Goal: Check status: Check status

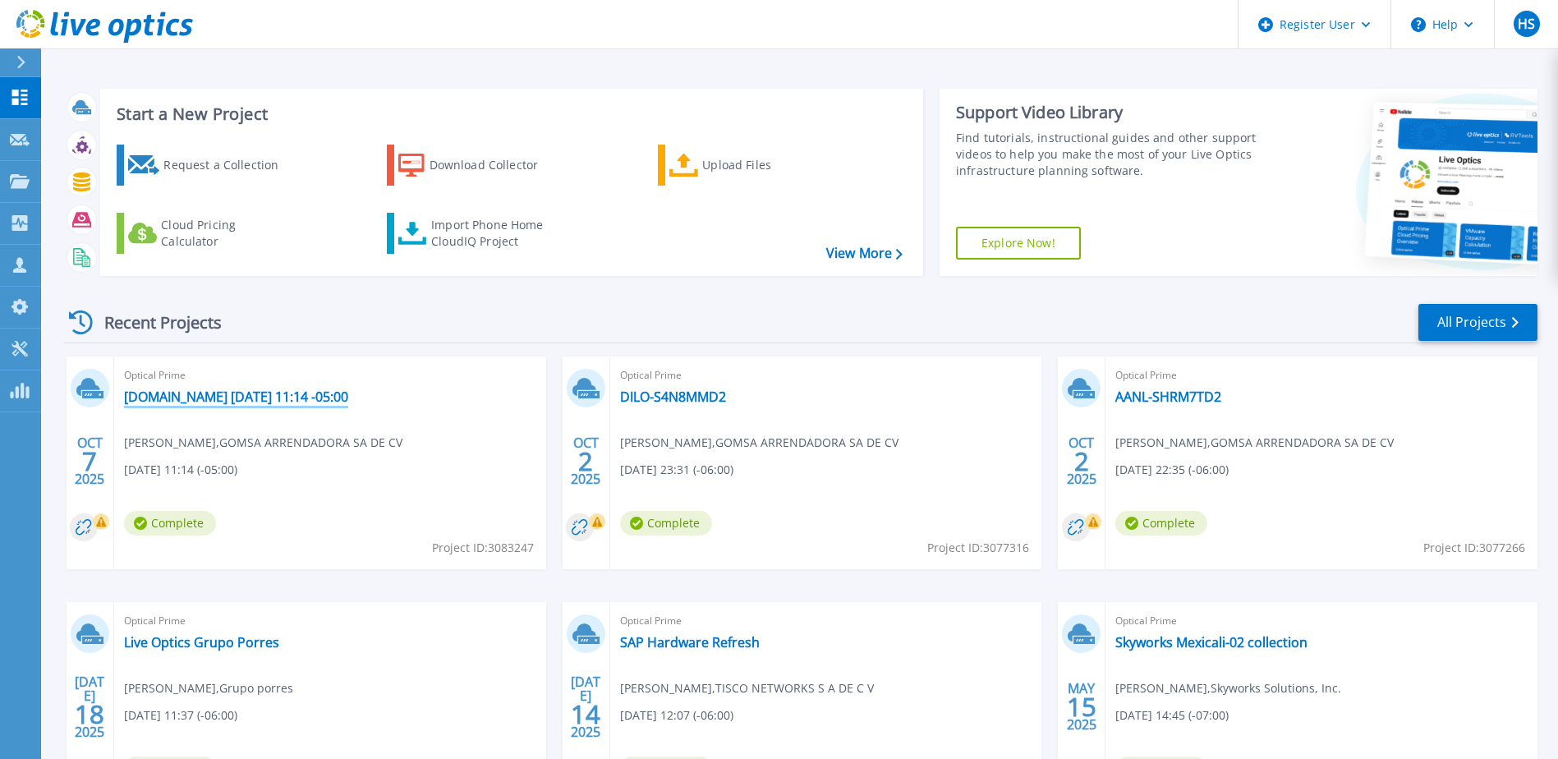
click at [348, 399] on link "dilo-sf9r3h13.gomsa-logistica.mx 2025-10-07 11:14 -05:00" at bounding box center [236, 397] width 224 height 16
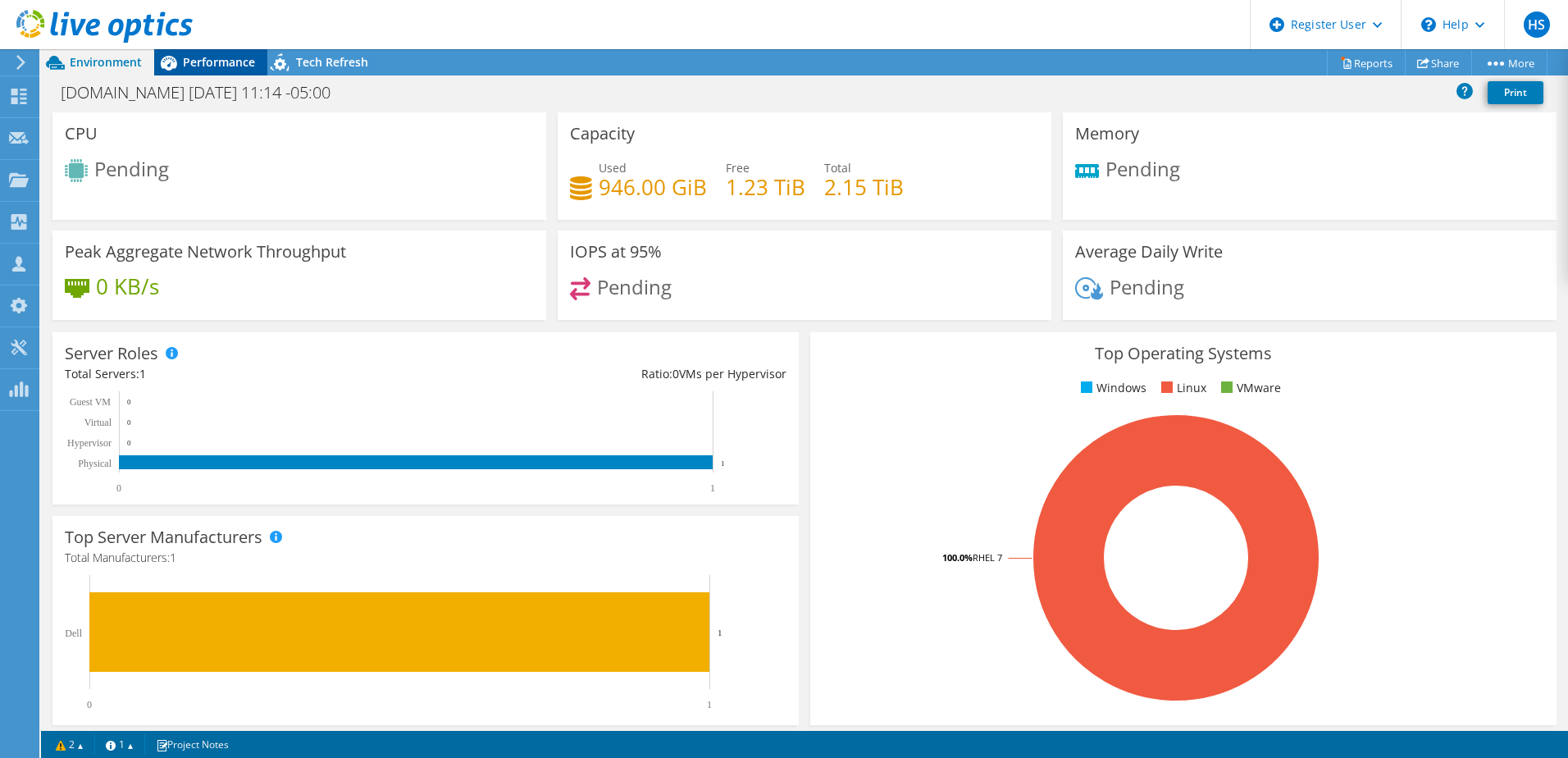
click at [217, 55] on span "Performance" at bounding box center [219, 62] width 72 height 16
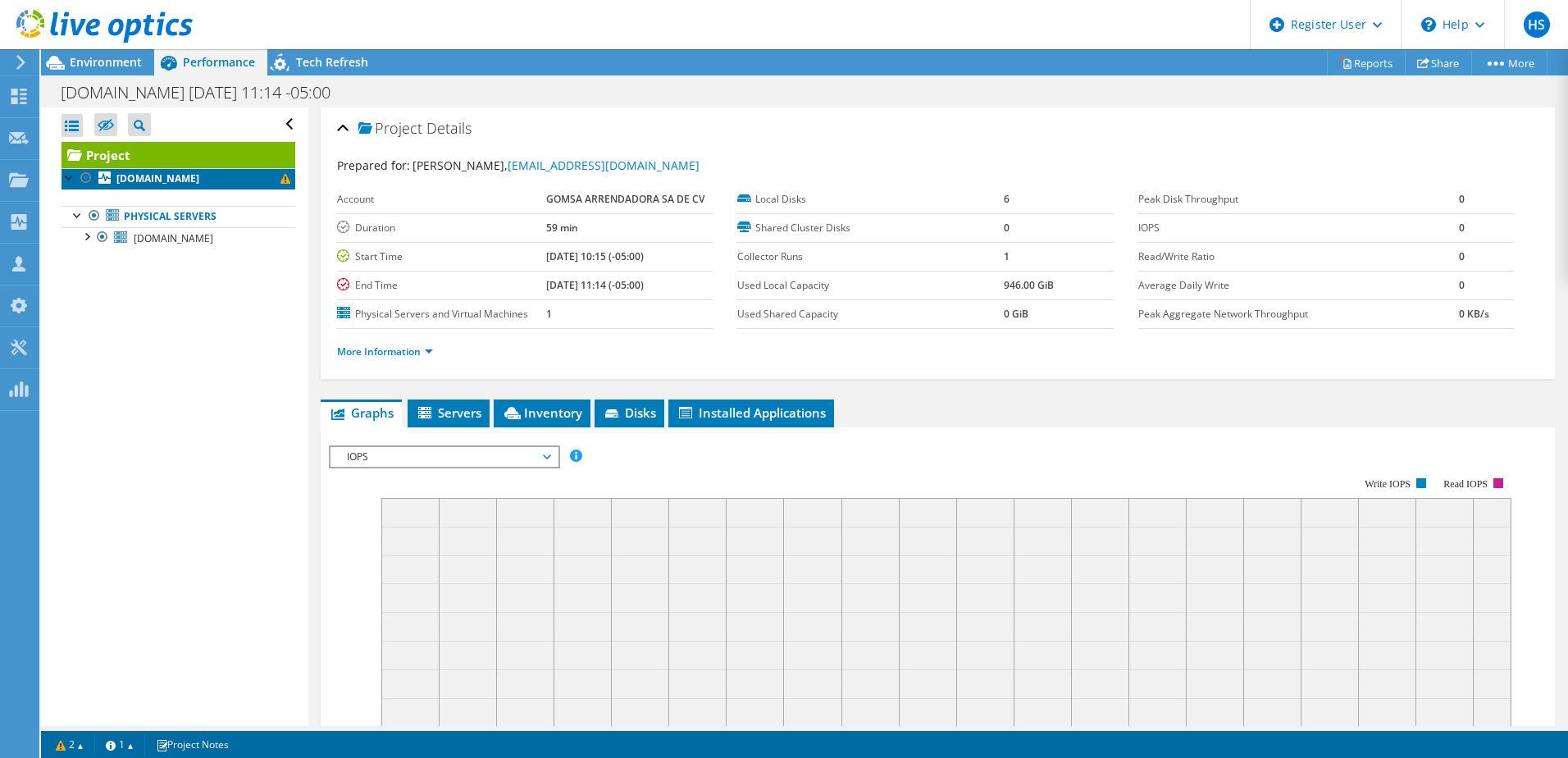
click at [280, 184] on span at bounding box center [285, 179] width 10 height 10
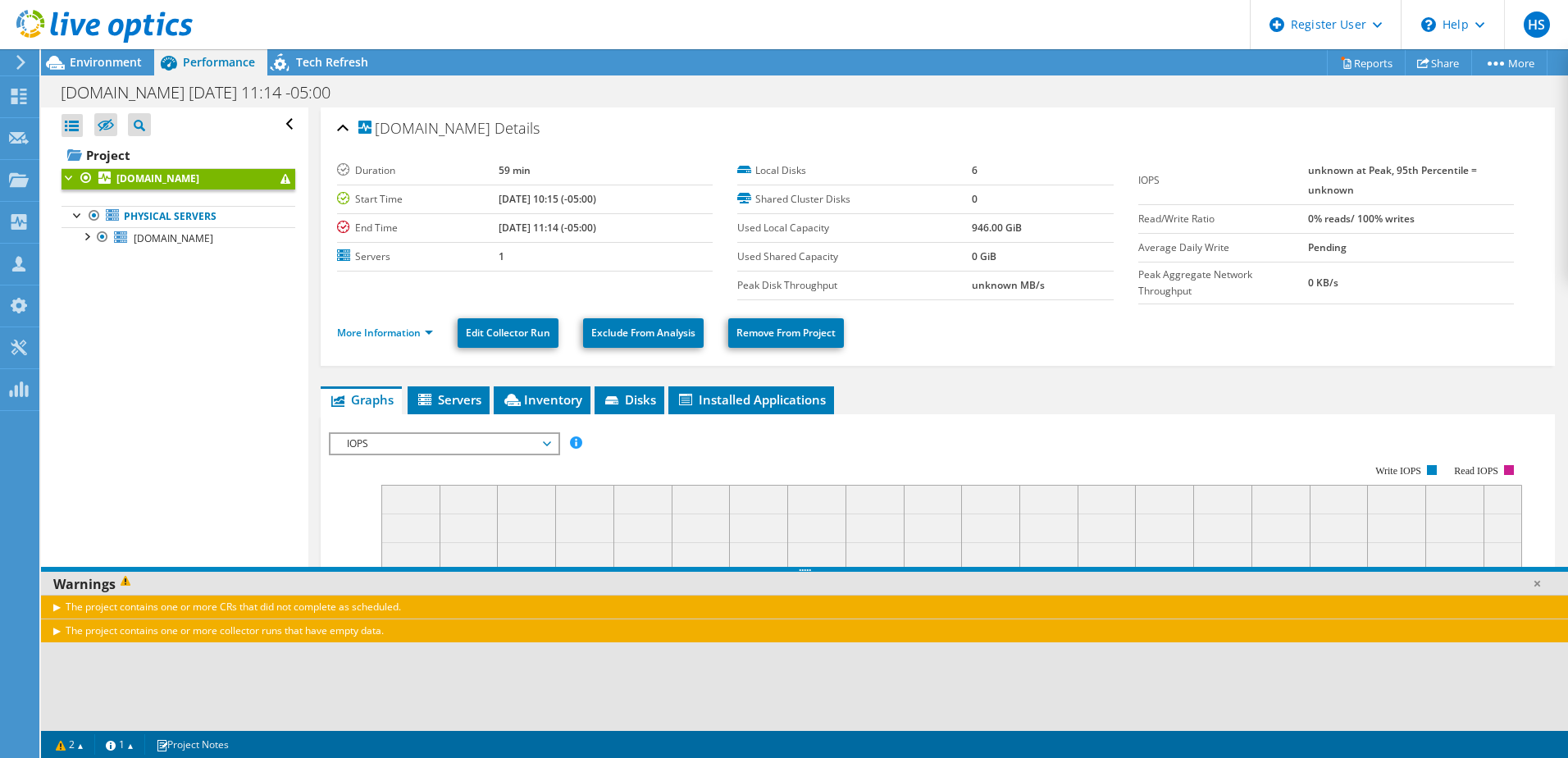
click at [59, 609] on div "The project contains one or more CRs that did not complete as scheduled." at bounding box center [803, 607] width 1526 height 24
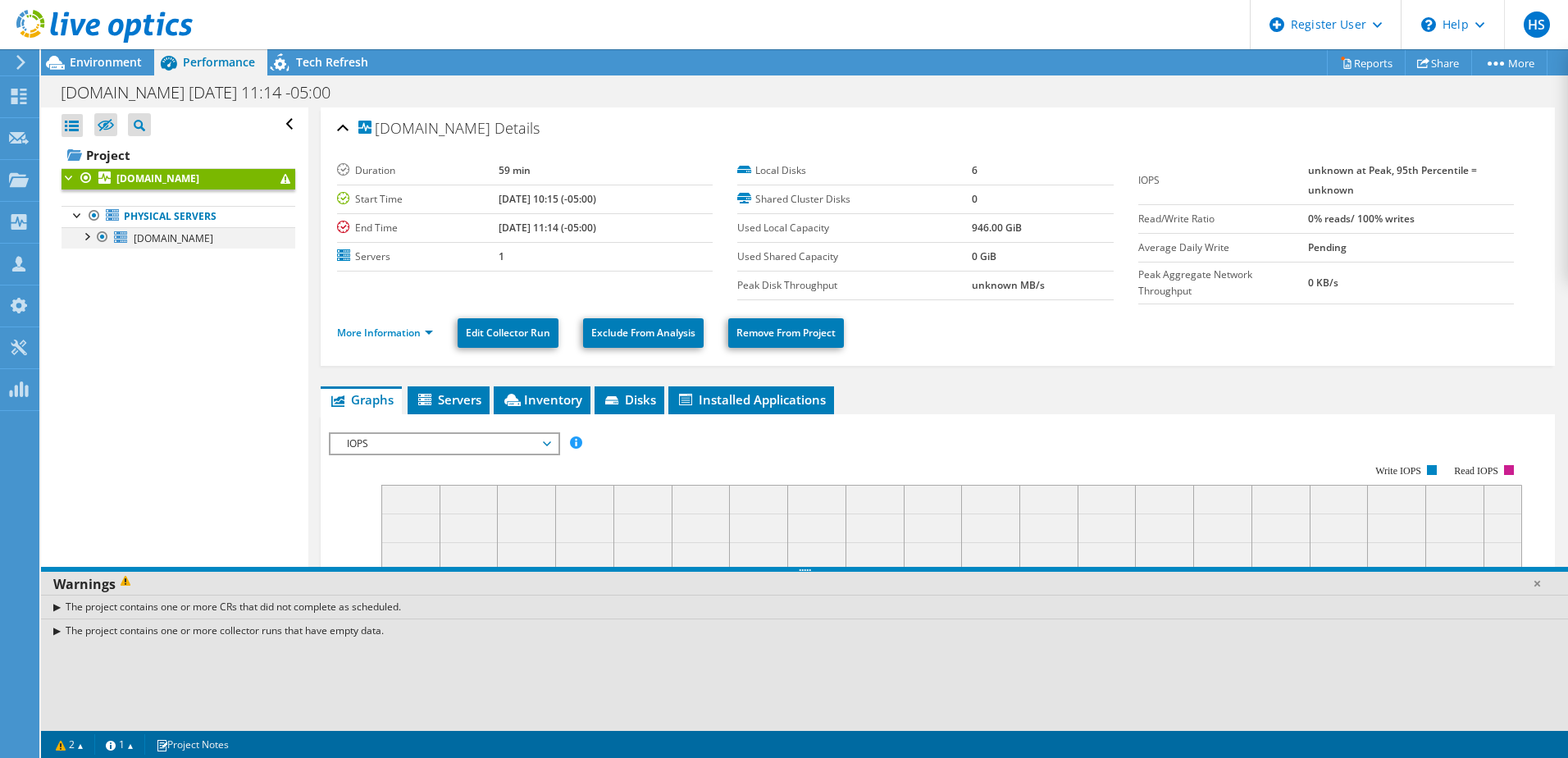
click at [85, 244] on div at bounding box center [86, 236] width 16 height 16
click at [280, 184] on span at bounding box center [285, 179] width 10 height 10
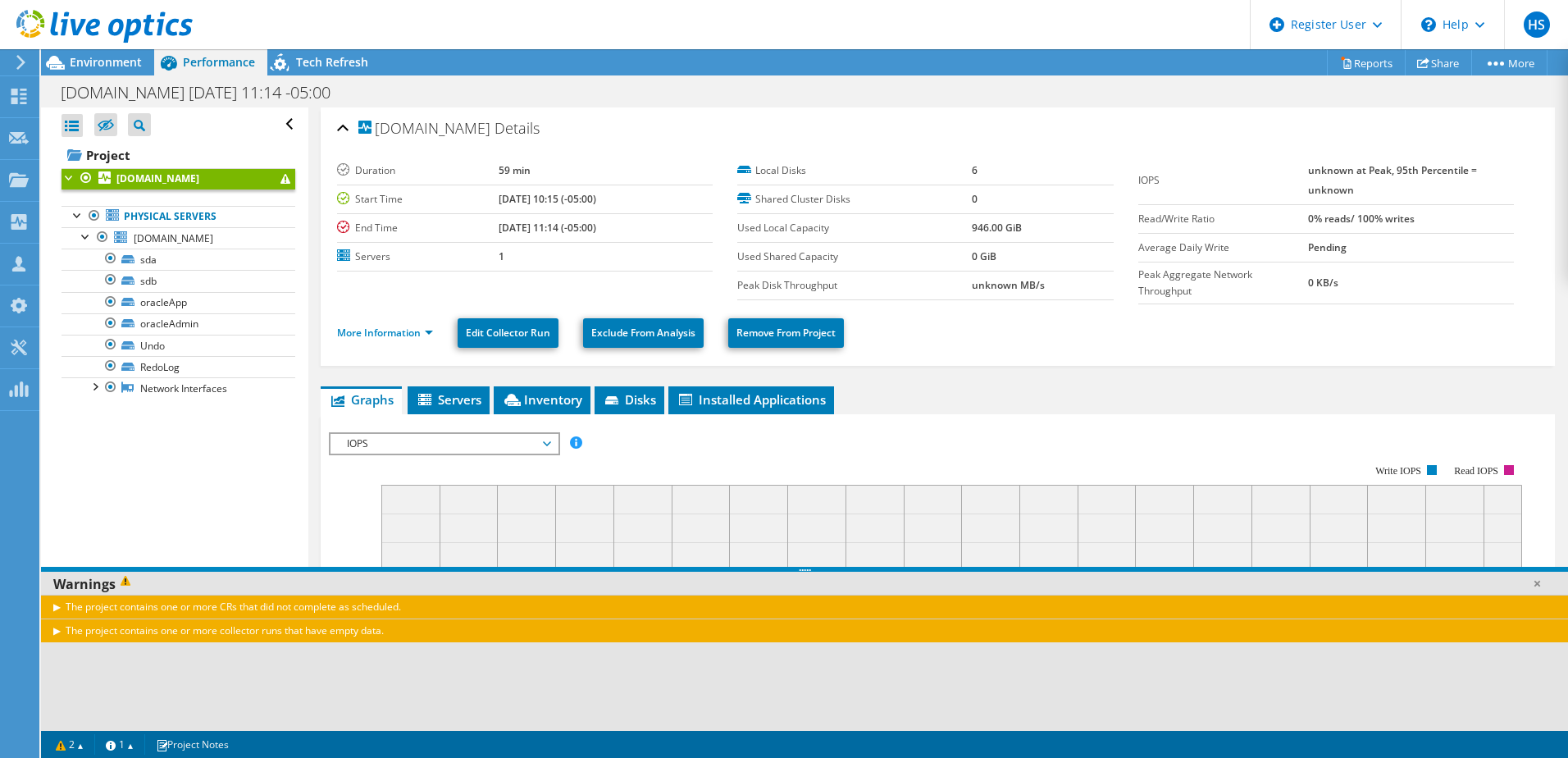
click at [58, 607] on div "The project contains one or more CRs that did not complete as scheduled." at bounding box center [803, 607] width 1526 height 24
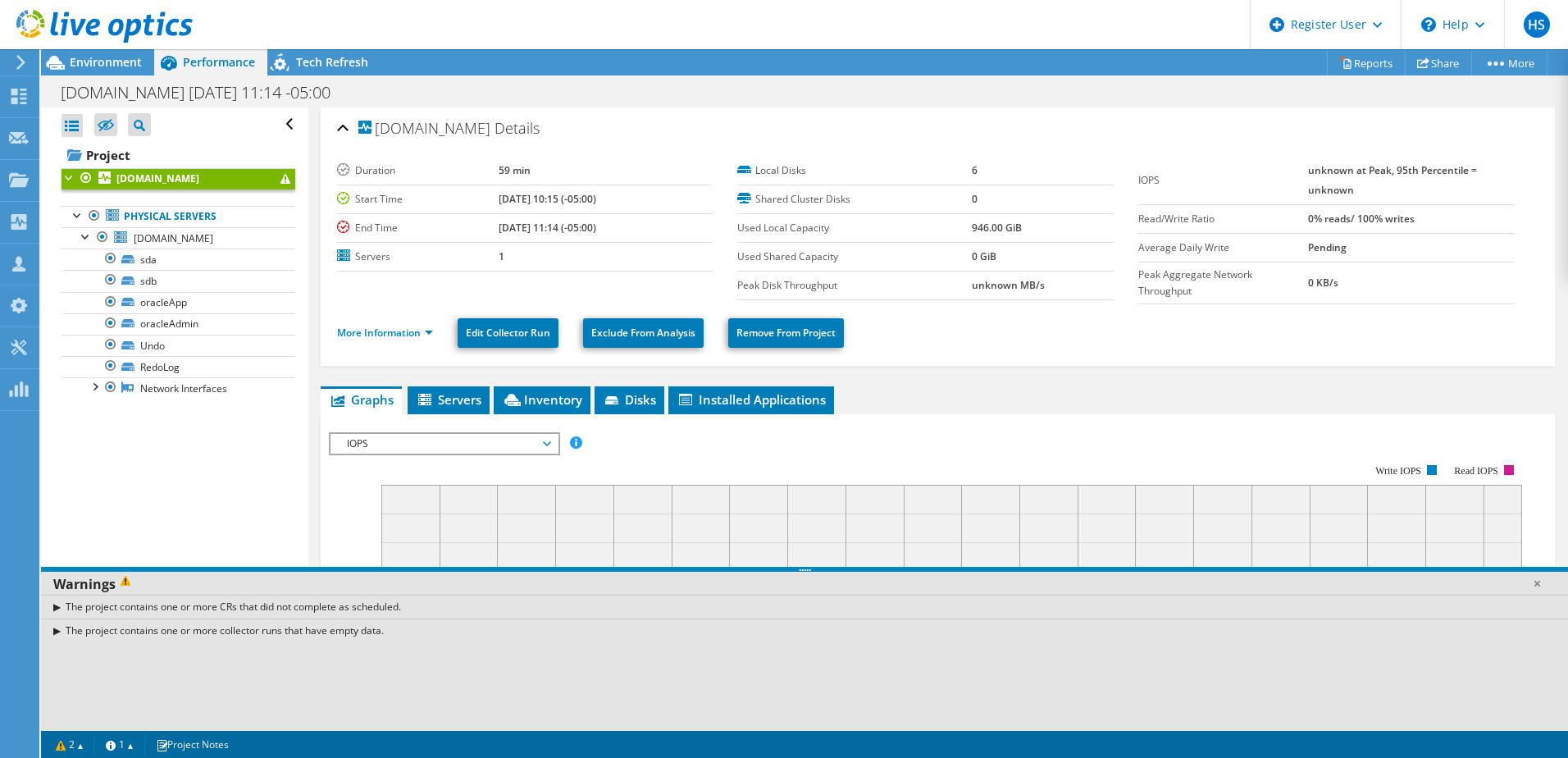
click at [56, 629] on div "The project contains one or more collector runs that have empty data." at bounding box center [803, 630] width 1526 height 24
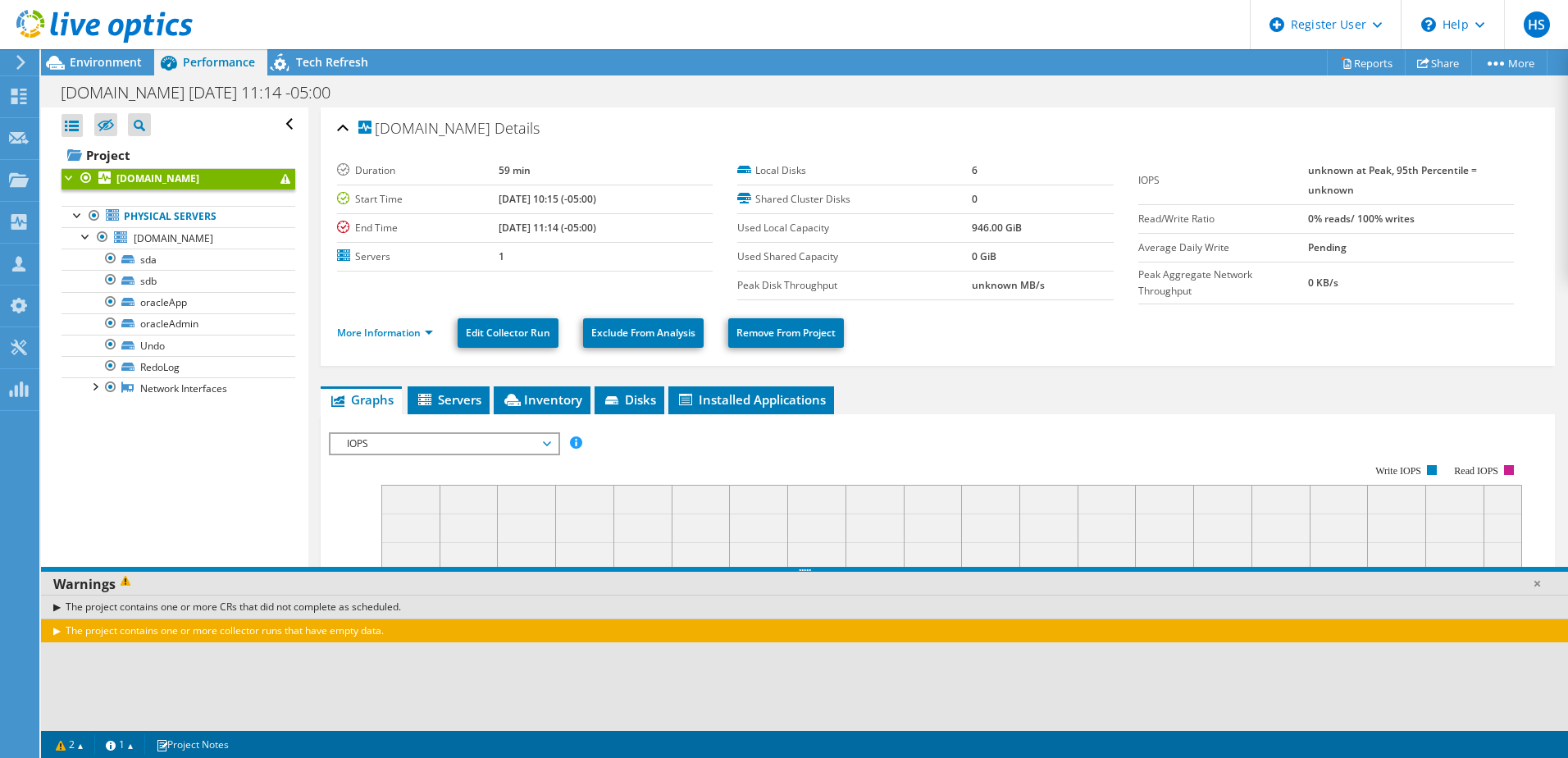
click at [342, 618] on div "The project contains one or more CRs that did not complete as scheduled." at bounding box center [803, 607] width 1526 height 24
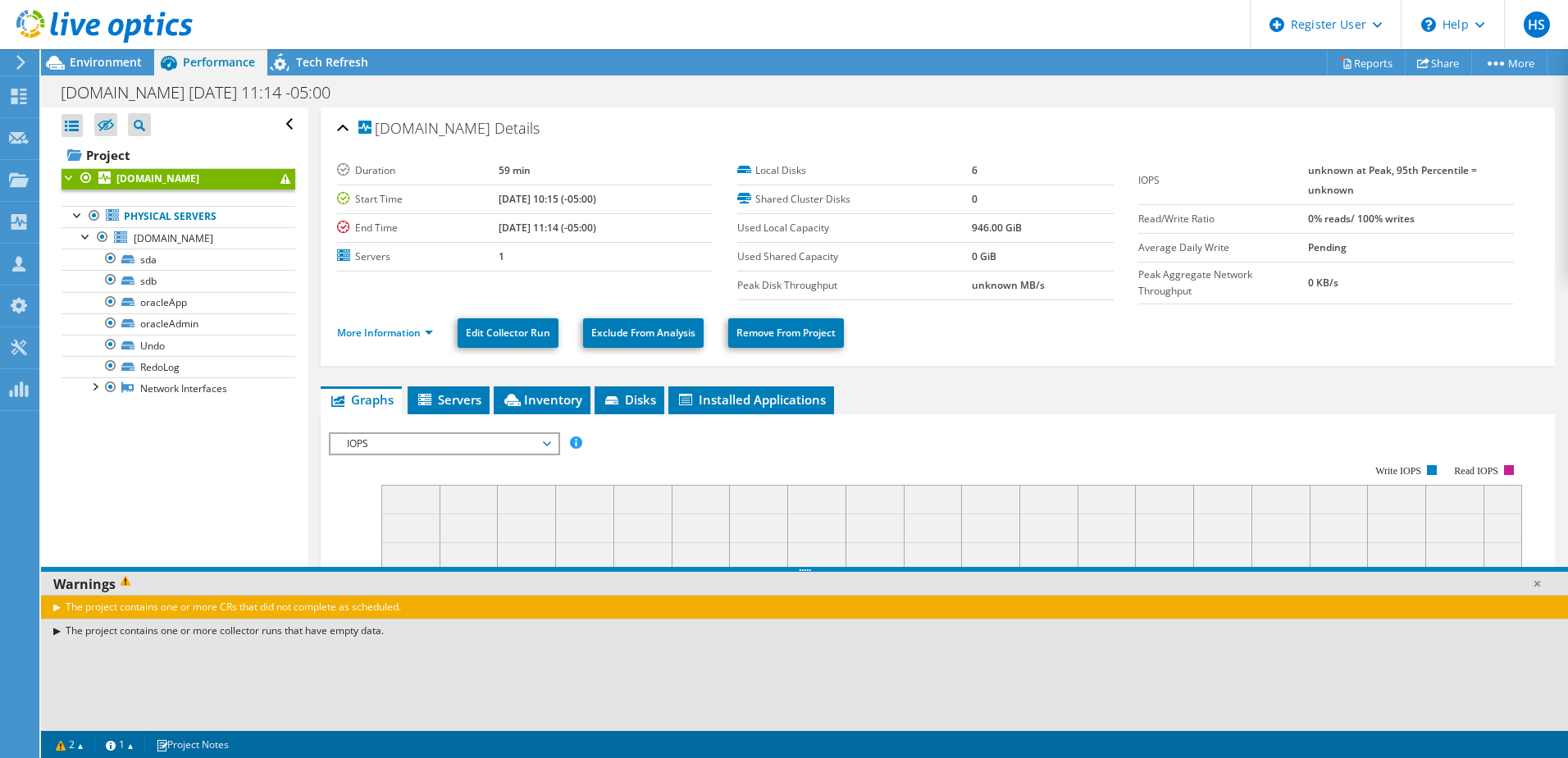
click at [396, 629] on div "The project contains one or more collector runs that have empty data." at bounding box center [803, 630] width 1526 height 24
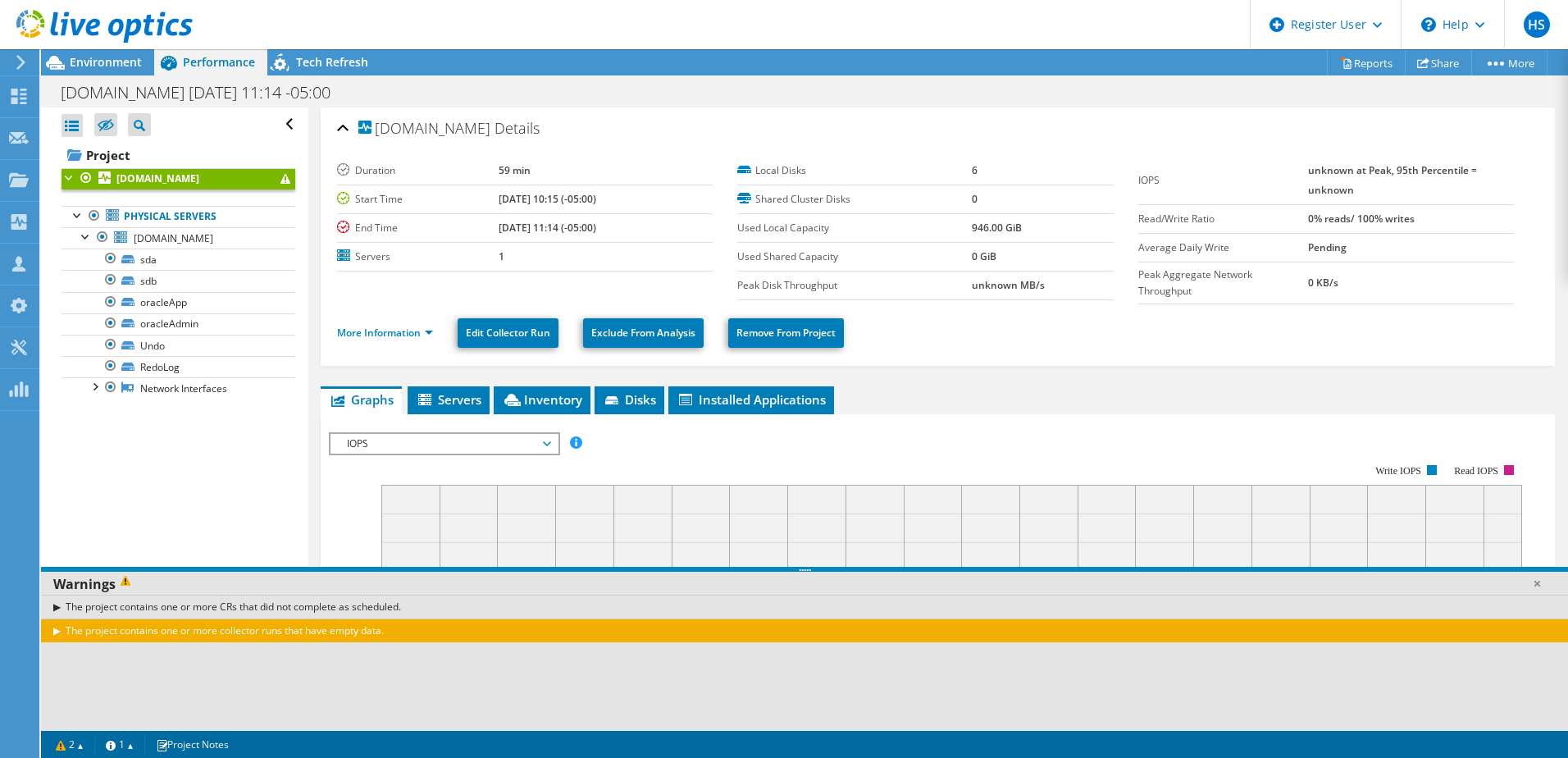
click at [385, 615] on div "The project contains one or more CRs that did not complete as scheduled." at bounding box center [803, 607] width 1526 height 24
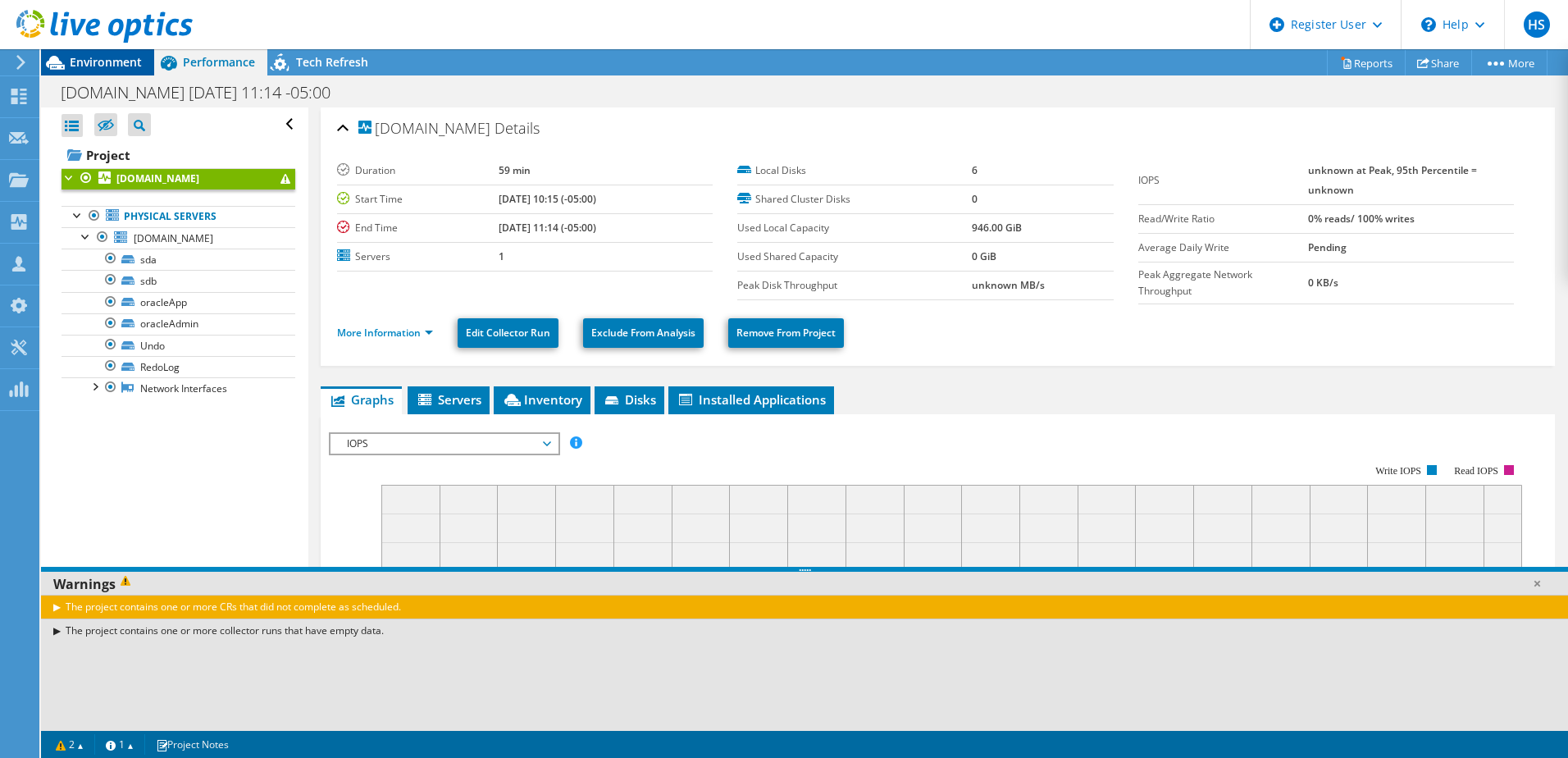
click at [115, 64] on span "Environment" at bounding box center [106, 62] width 72 height 16
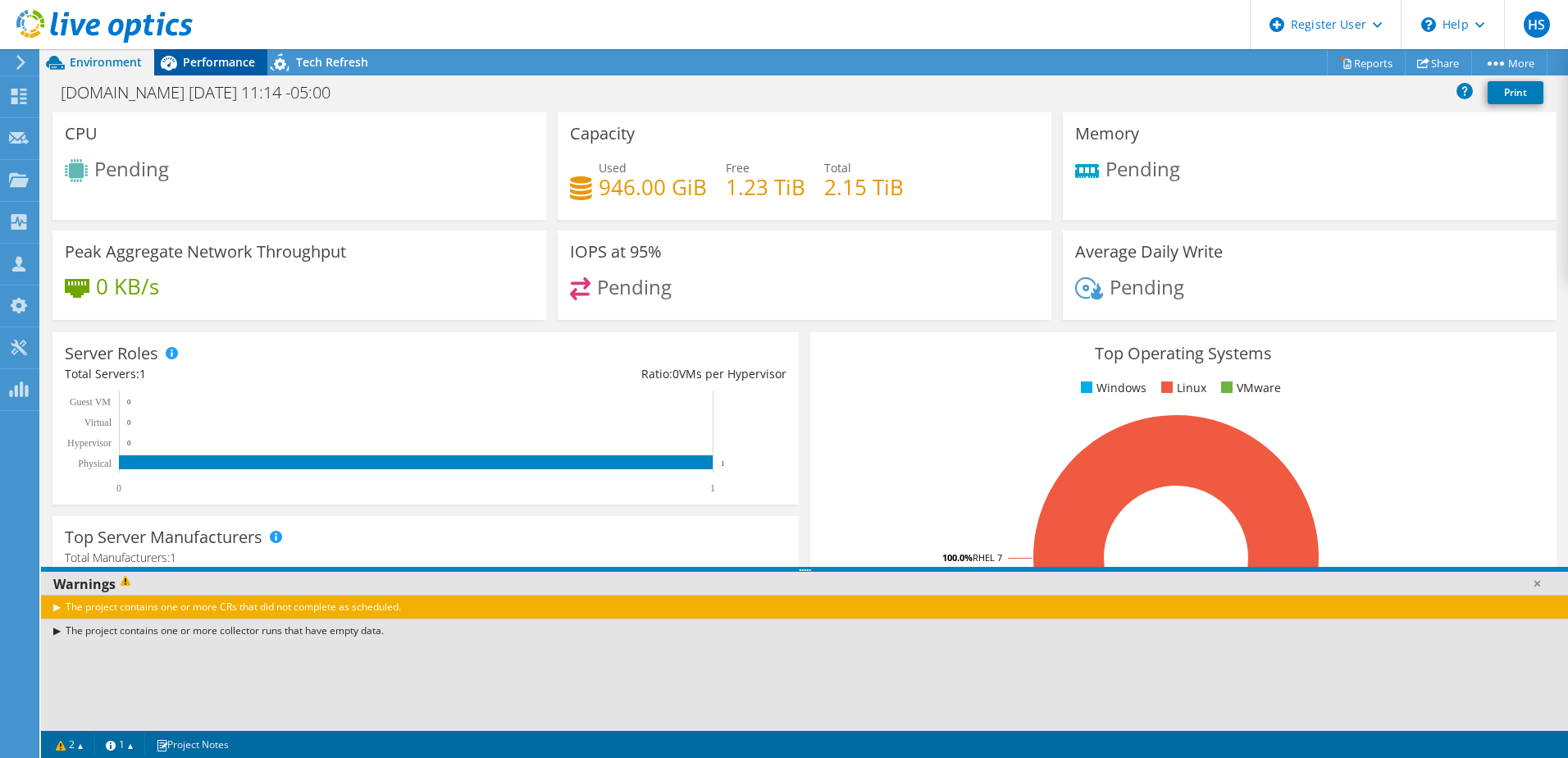
click at [223, 67] on span "Performance" at bounding box center [219, 62] width 72 height 16
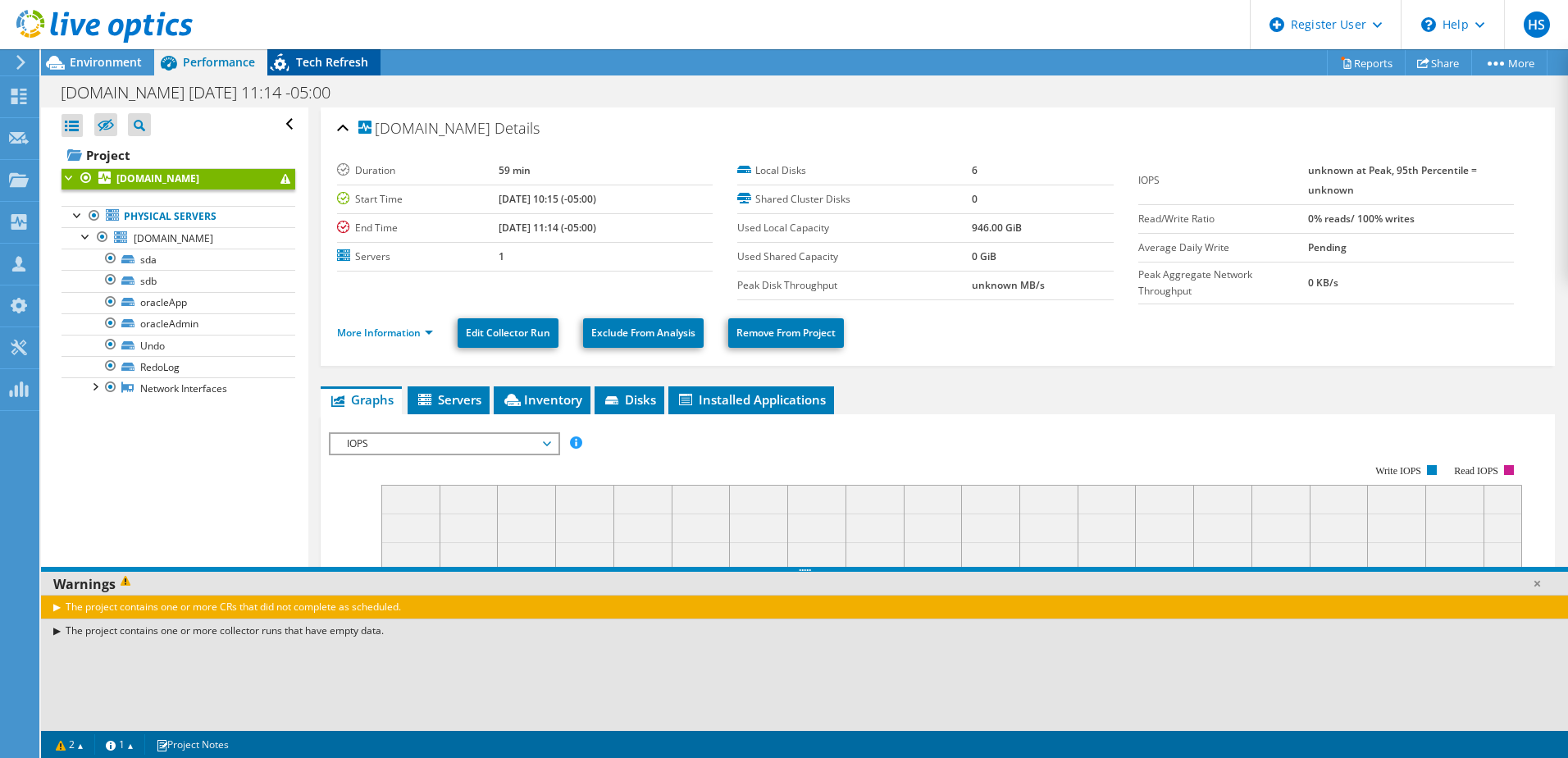
click at [320, 59] on span "Tech Refresh" at bounding box center [332, 62] width 72 height 16
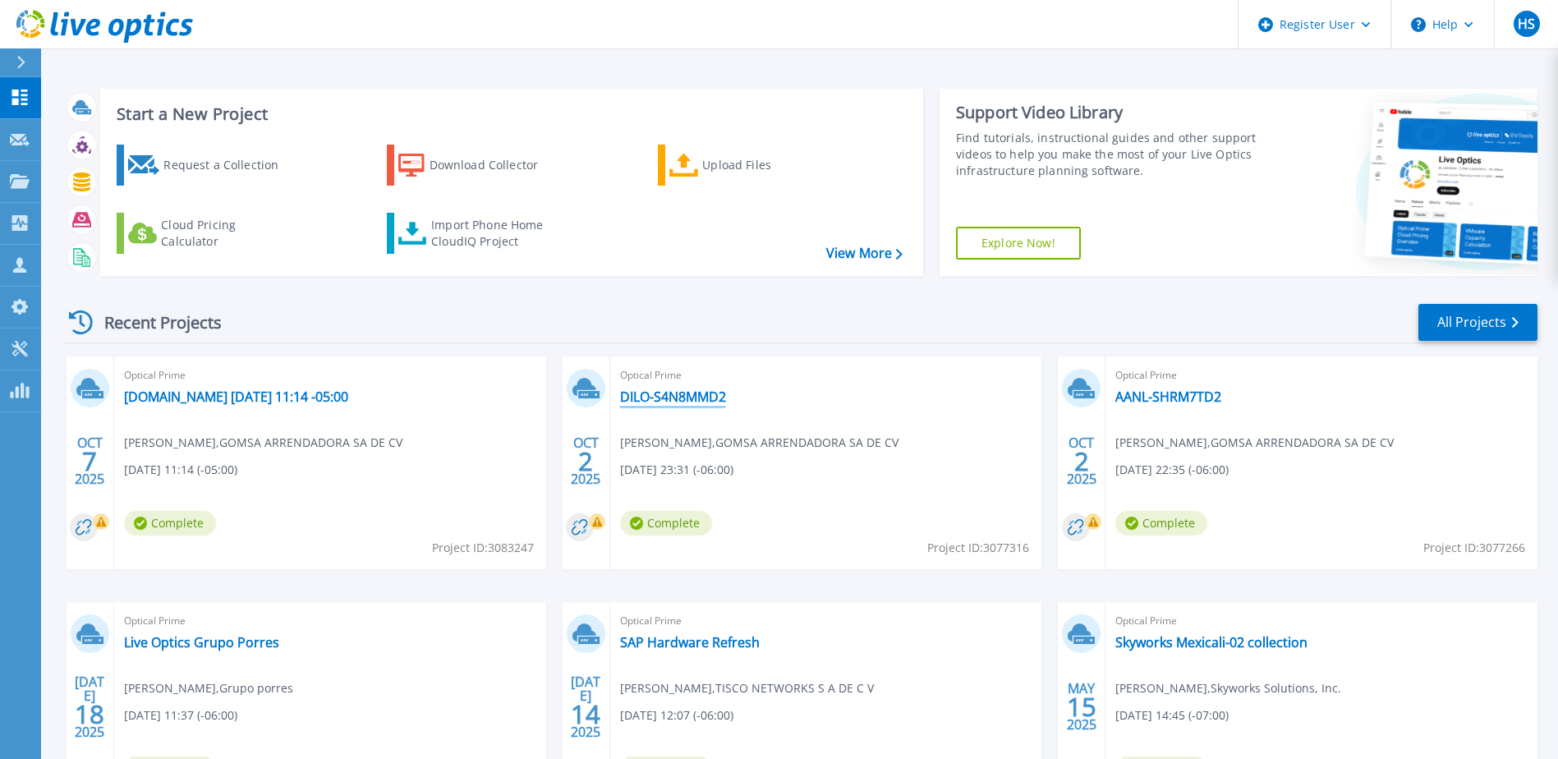
click at [699, 393] on link "DILO-S4N8MMD2" at bounding box center [673, 397] width 106 height 16
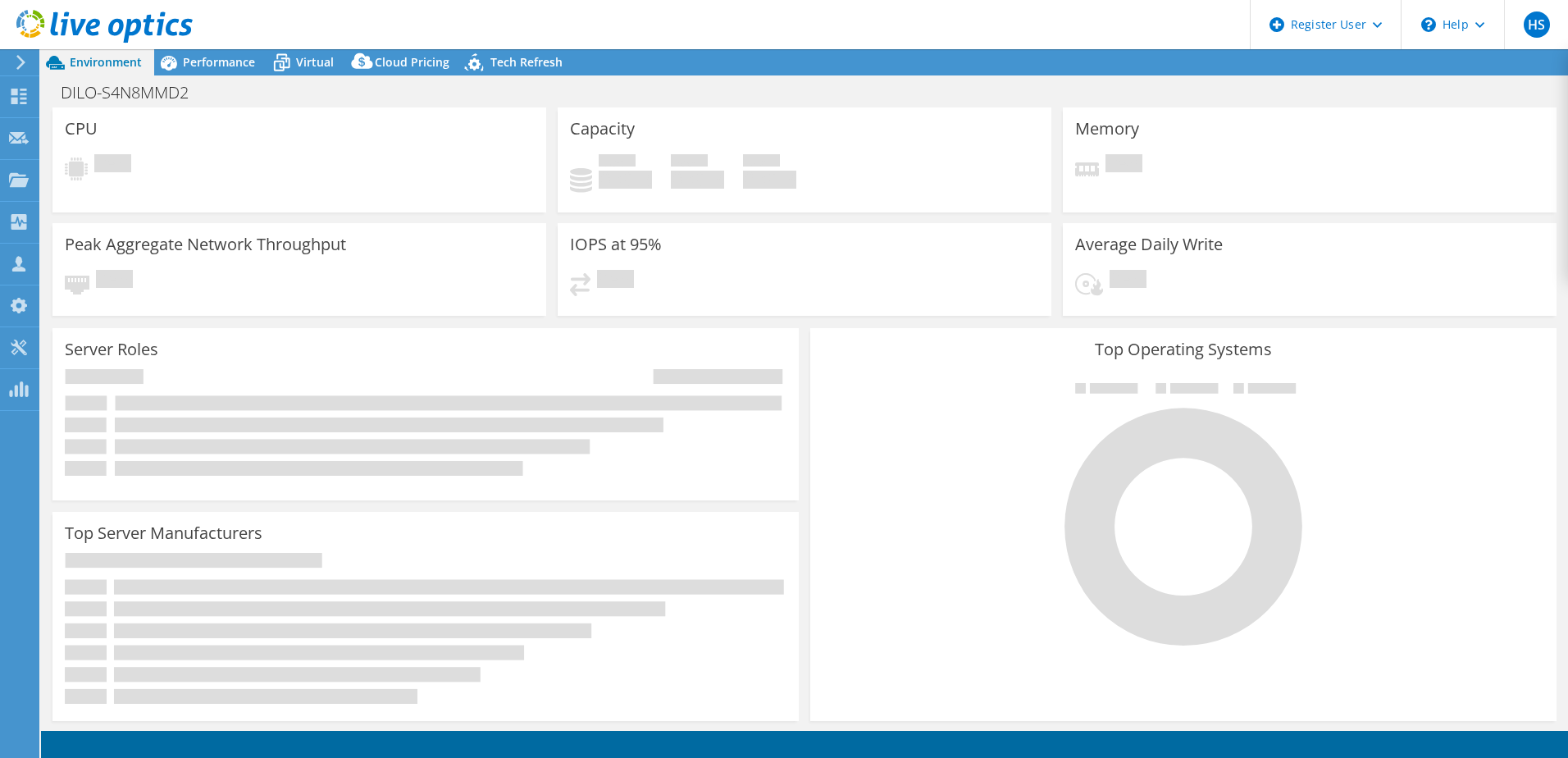
select select "USD"
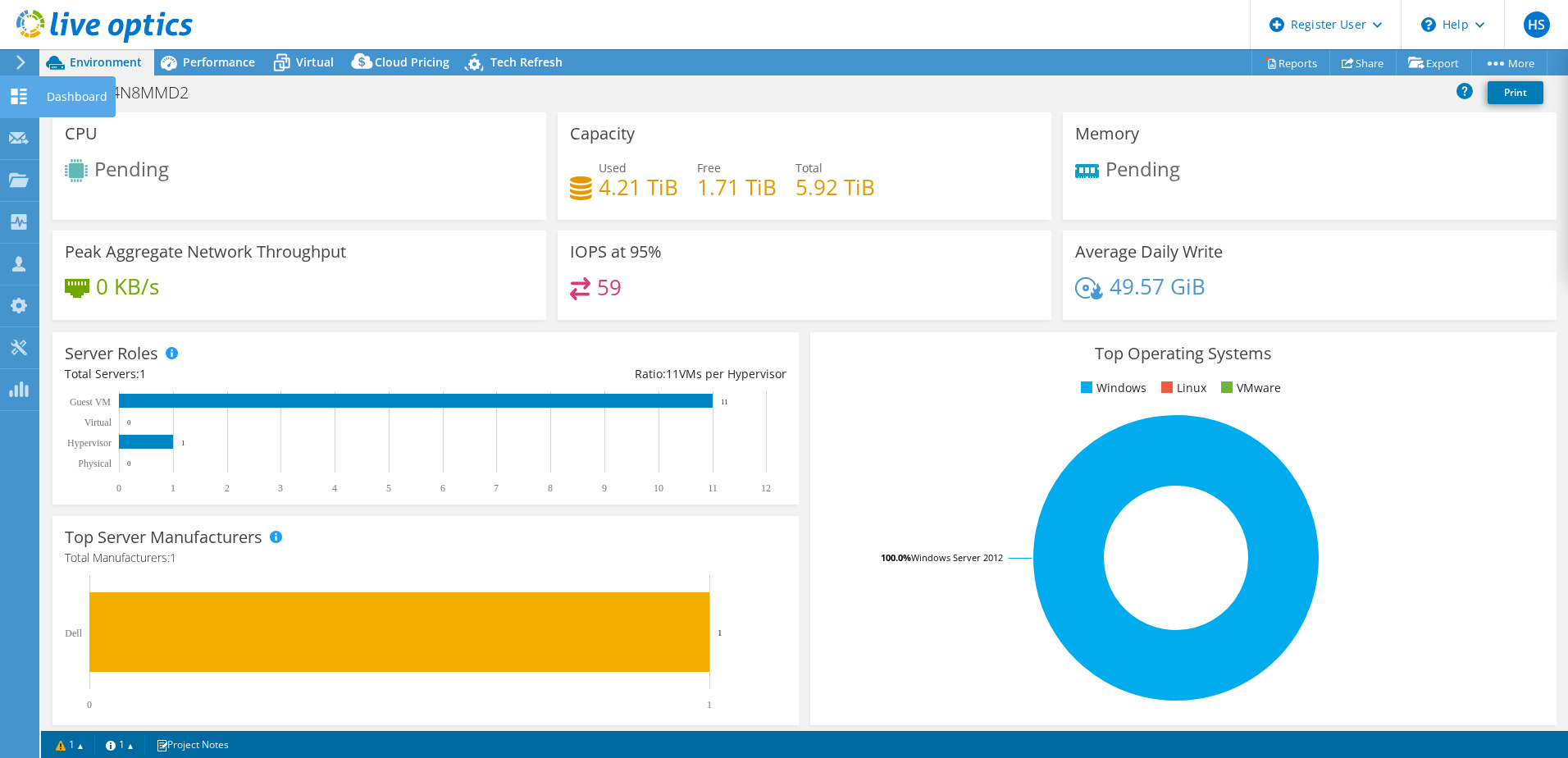
click at [22, 89] on use at bounding box center [19, 97] width 16 height 16
